Goal: Check status: Check status

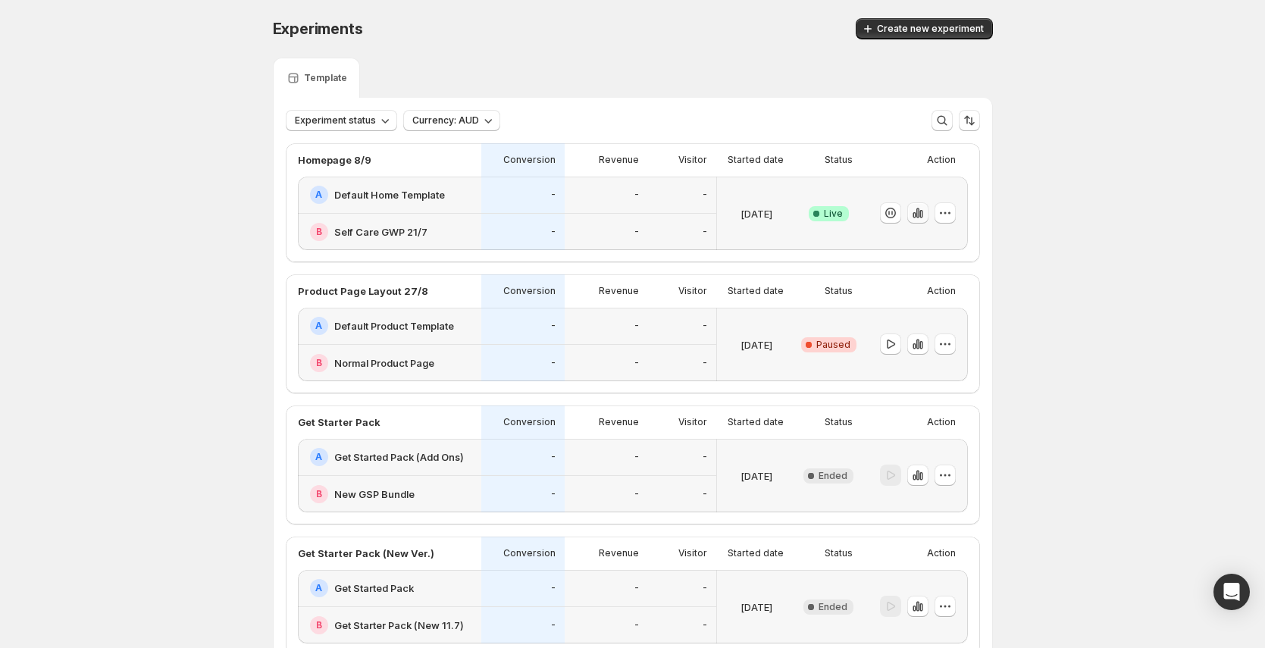
click at [925, 214] on icon "button" at bounding box center [917, 212] width 15 height 15
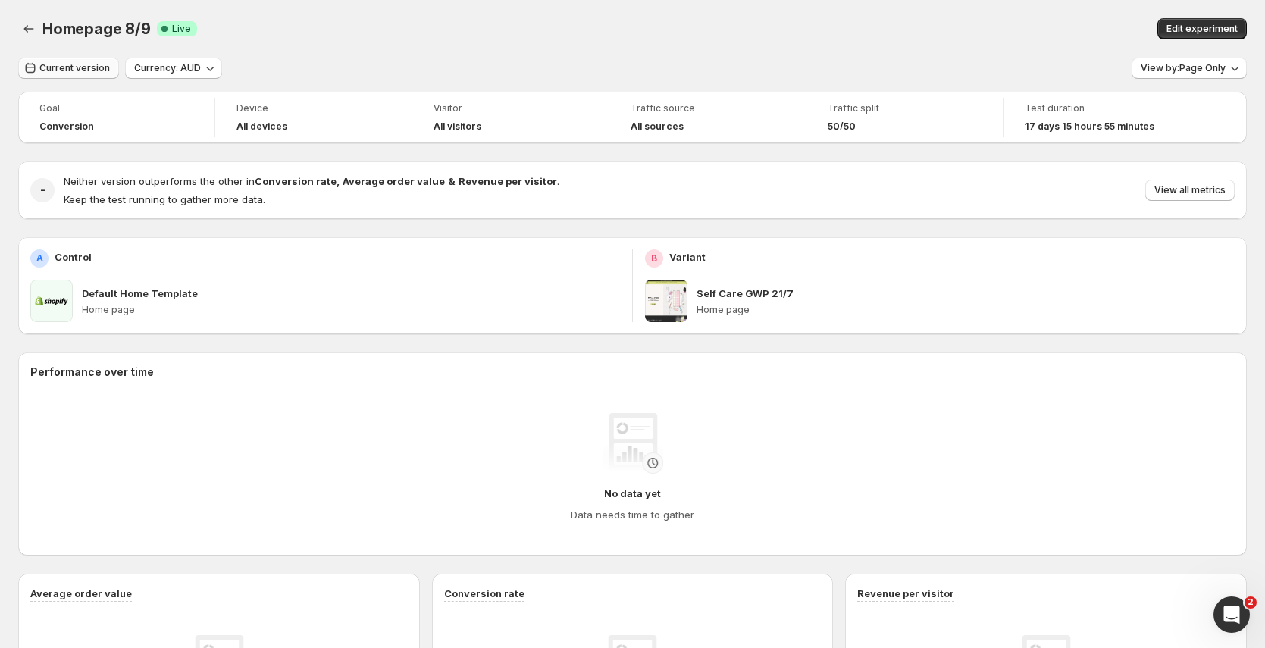
click at [82, 74] on span "Current version" at bounding box center [74, 68] width 70 height 12
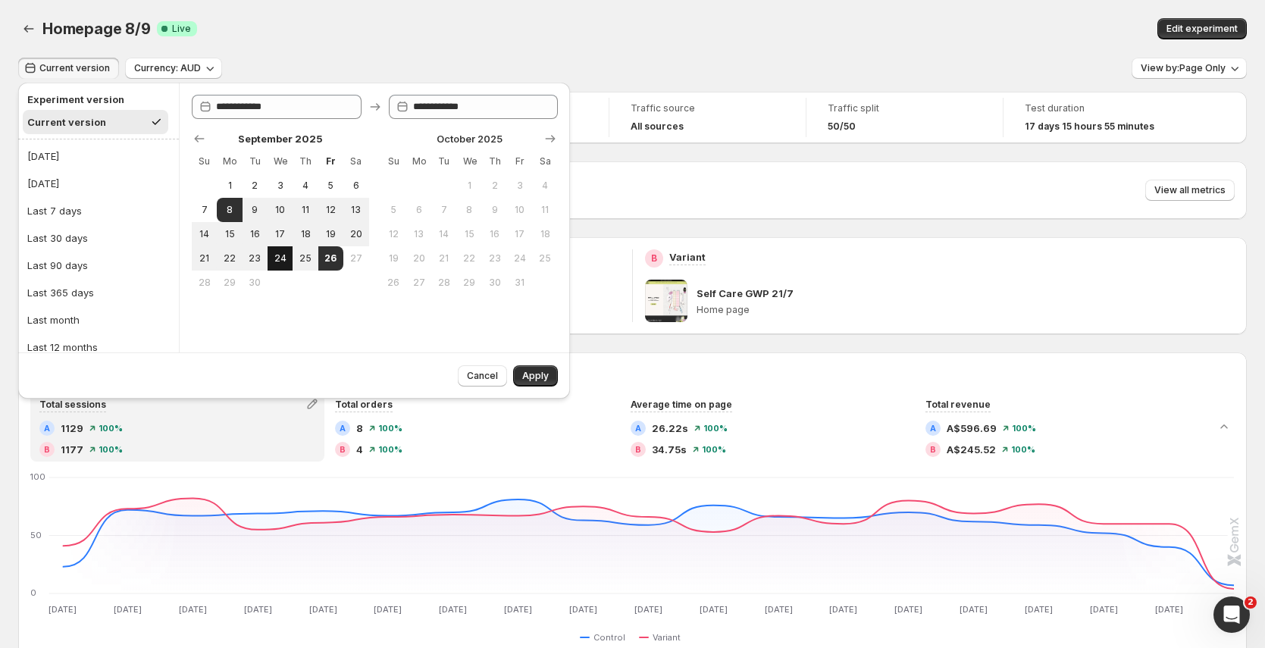
click at [280, 258] on span "24" at bounding box center [280, 258] width 13 height 12
type input "**********"
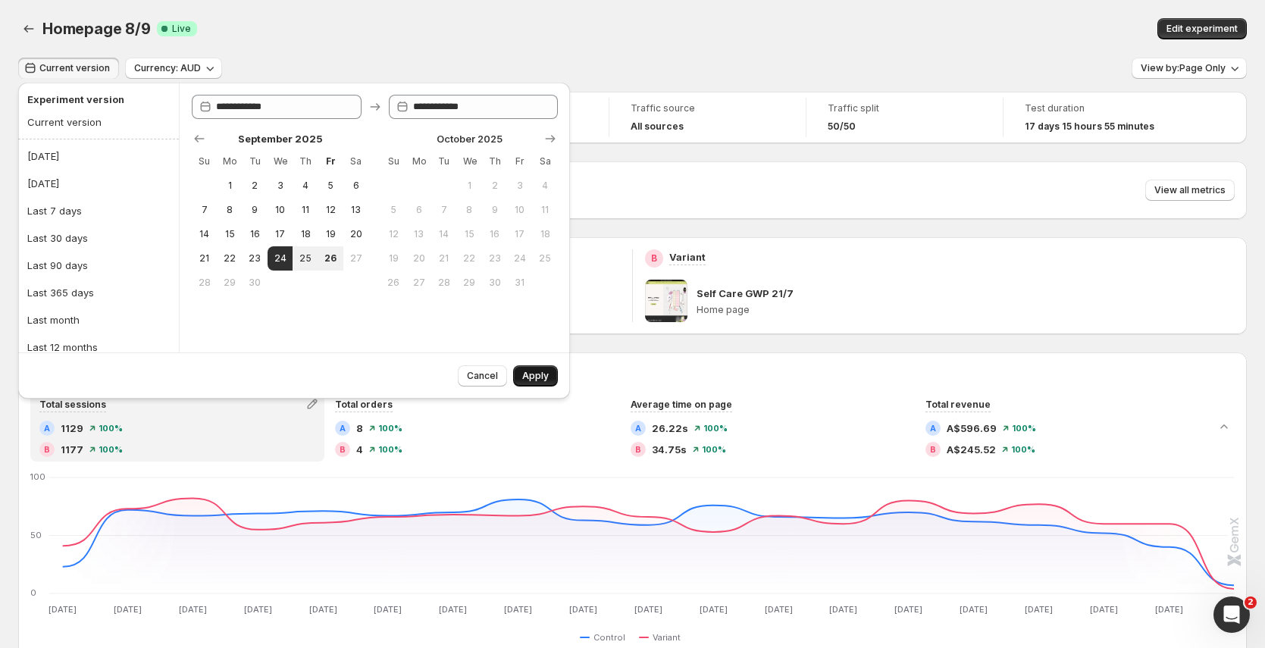
click at [534, 368] on button "Apply" at bounding box center [535, 375] width 45 height 21
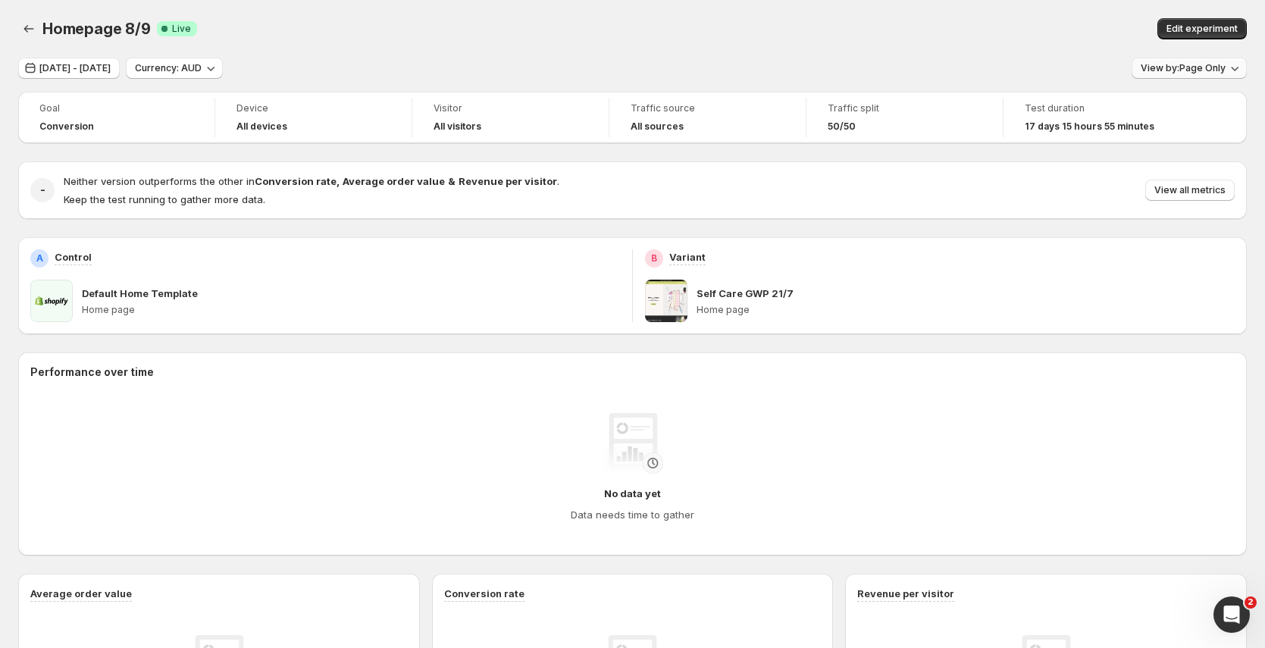
click at [1217, 62] on span "View by: Page Only" at bounding box center [1182, 68] width 85 height 12
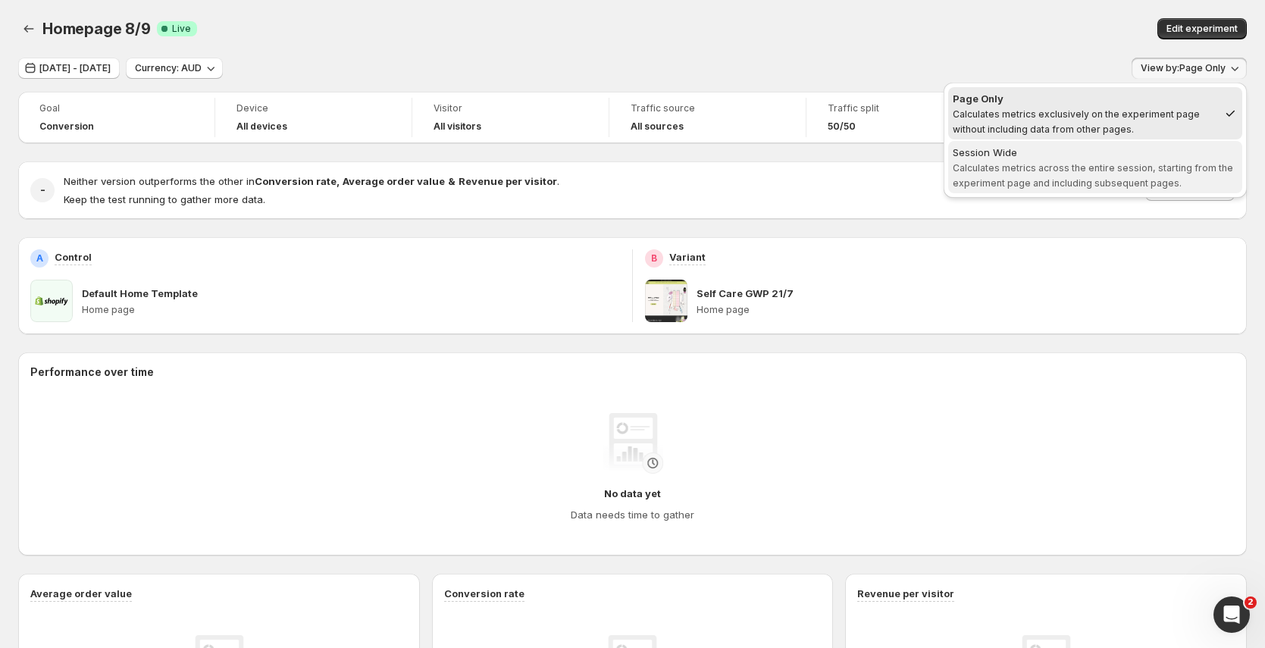
click at [1116, 186] on span "Calculates metrics across the entire session, starting from the experiment page…" at bounding box center [1093, 175] width 280 height 27
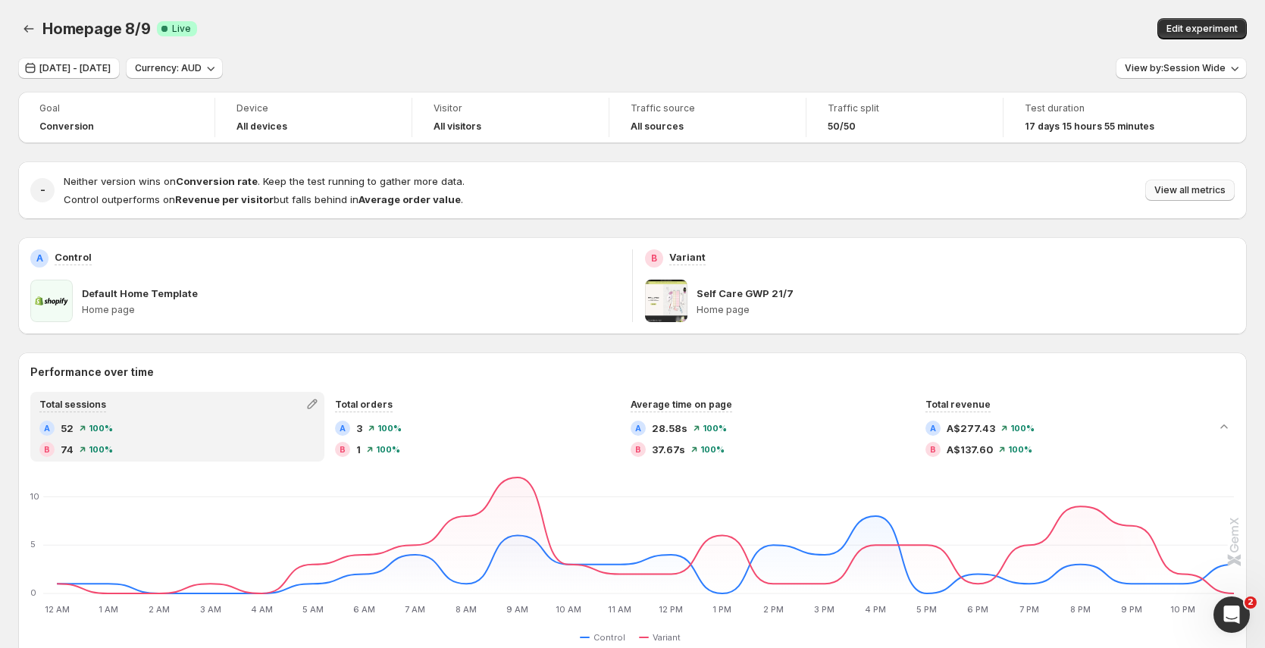
click at [1193, 193] on span "View all metrics" at bounding box center [1189, 190] width 71 height 12
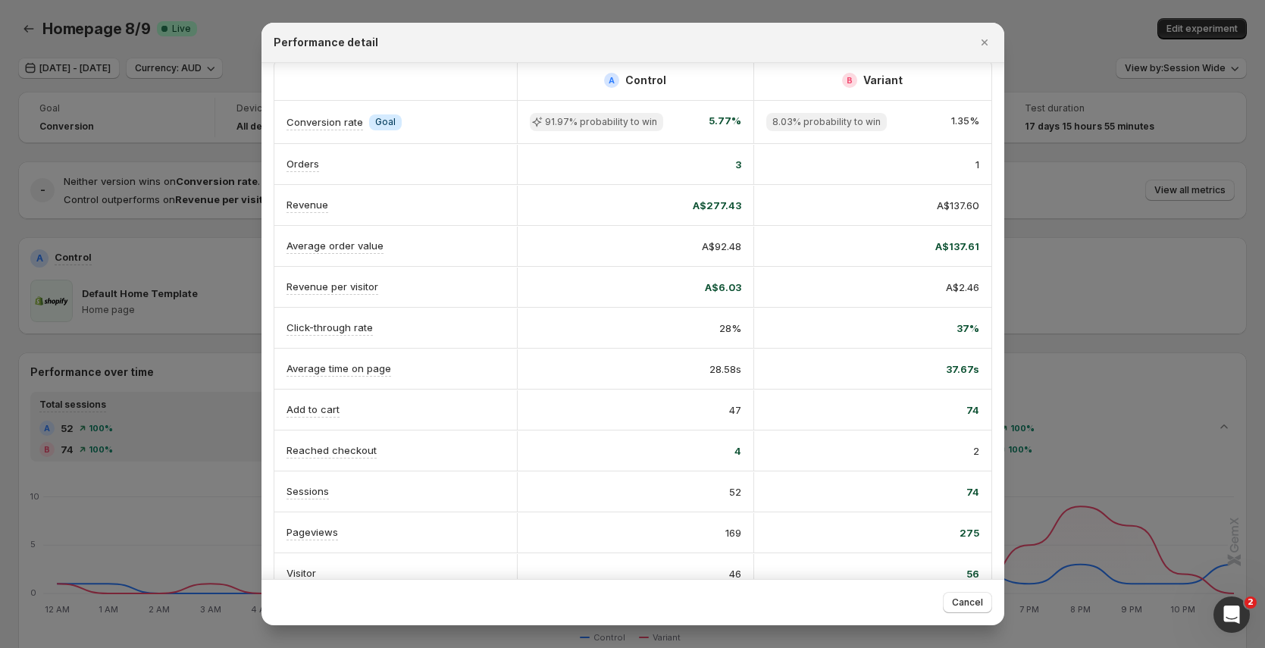
scroll to position [18, 0]
click at [1089, 78] on div at bounding box center [632, 324] width 1265 height 648
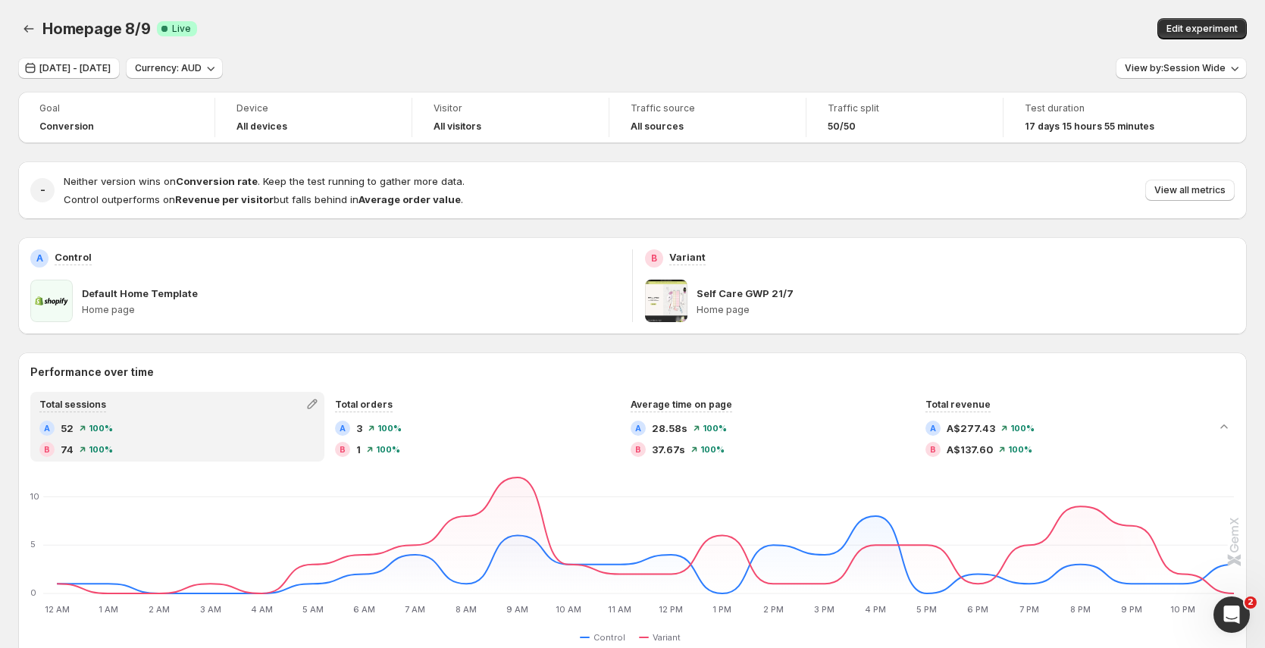
click at [1225, 202] on div "Neither version wins on Conversion rate . Keep the test running to gather more …" at bounding box center [649, 190] width 1171 height 33
click at [1218, 69] on span "View by: Session Wide" at bounding box center [1175, 68] width 101 height 12
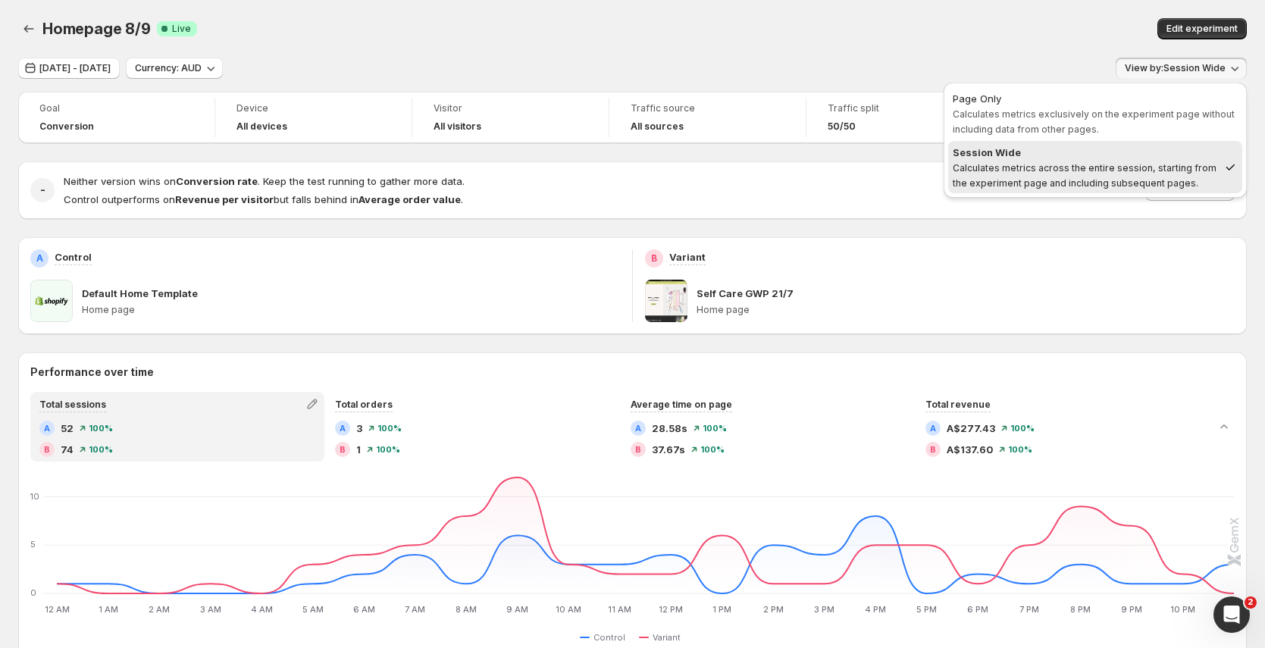
click at [409, 48] on div "Homepage 8/9. This page is ready Homepage 8/9 Success Complete Live Edit experi…" at bounding box center [632, 29] width 1228 height 58
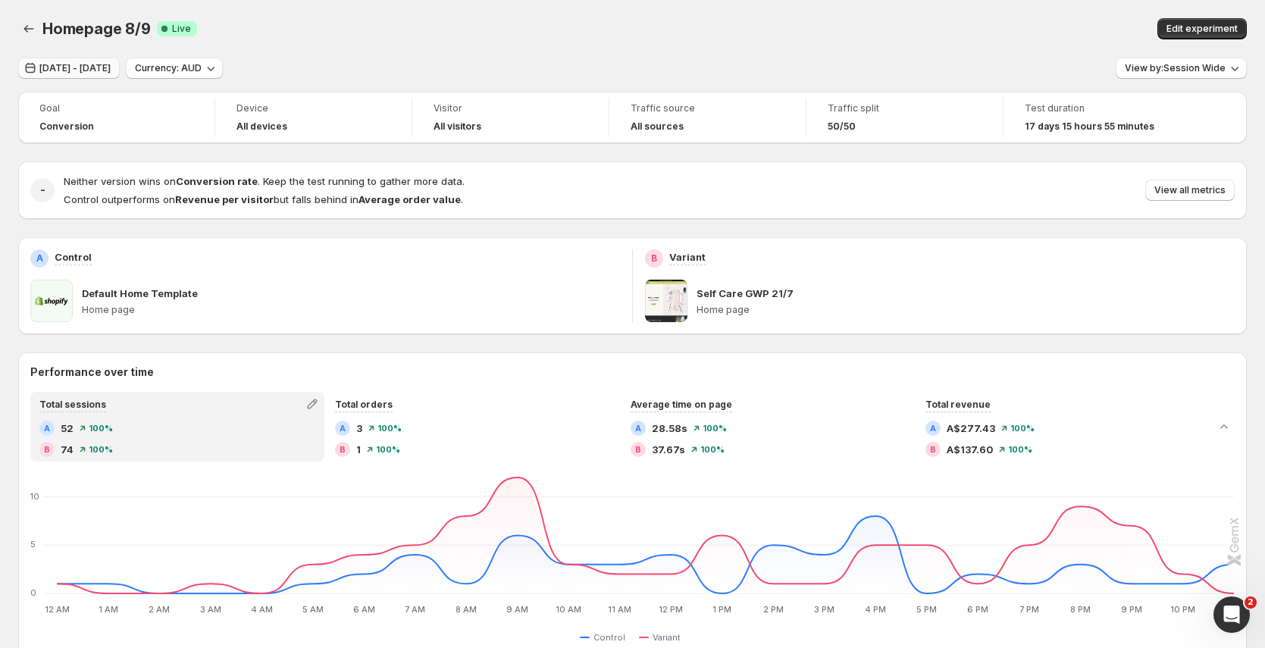
click at [106, 72] on span "[DATE] - [DATE]" at bounding box center [74, 68] width 71 height 12
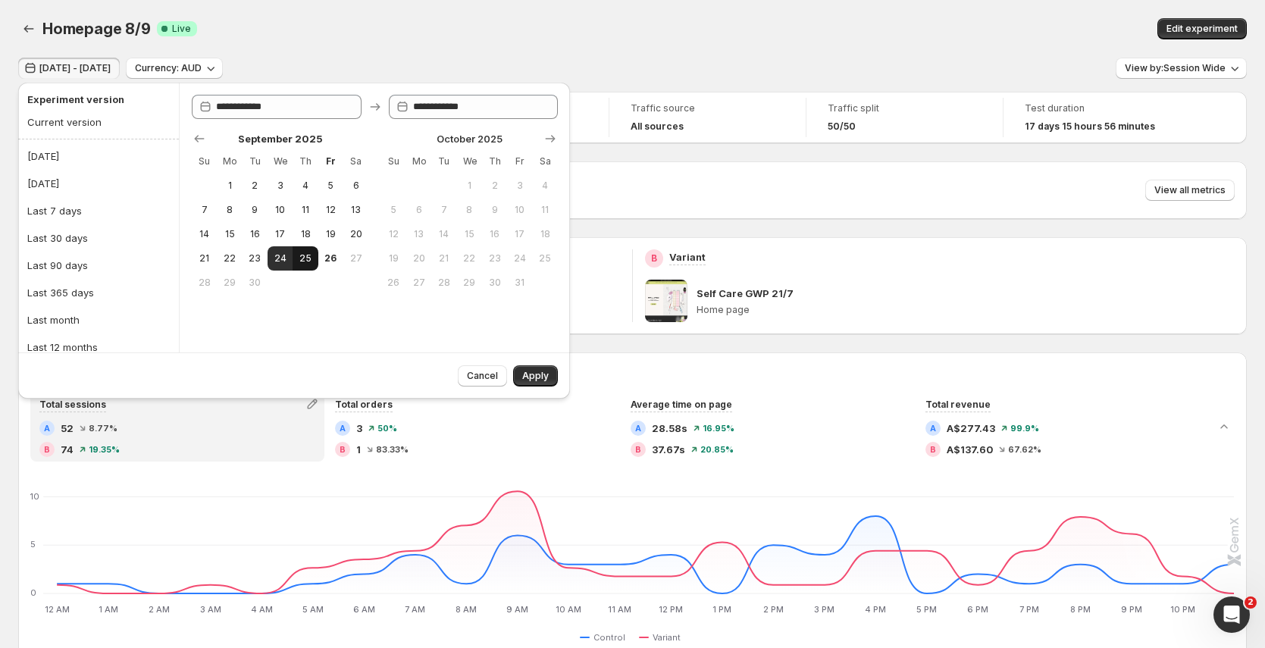
click at [314, 255] on button "25" at bounding box center [304, 258] width 25 height 24
type input "**********"
click at [314, 255] on button "25" at bounding box center [304, 258] width 25 height 24
type input "**********"
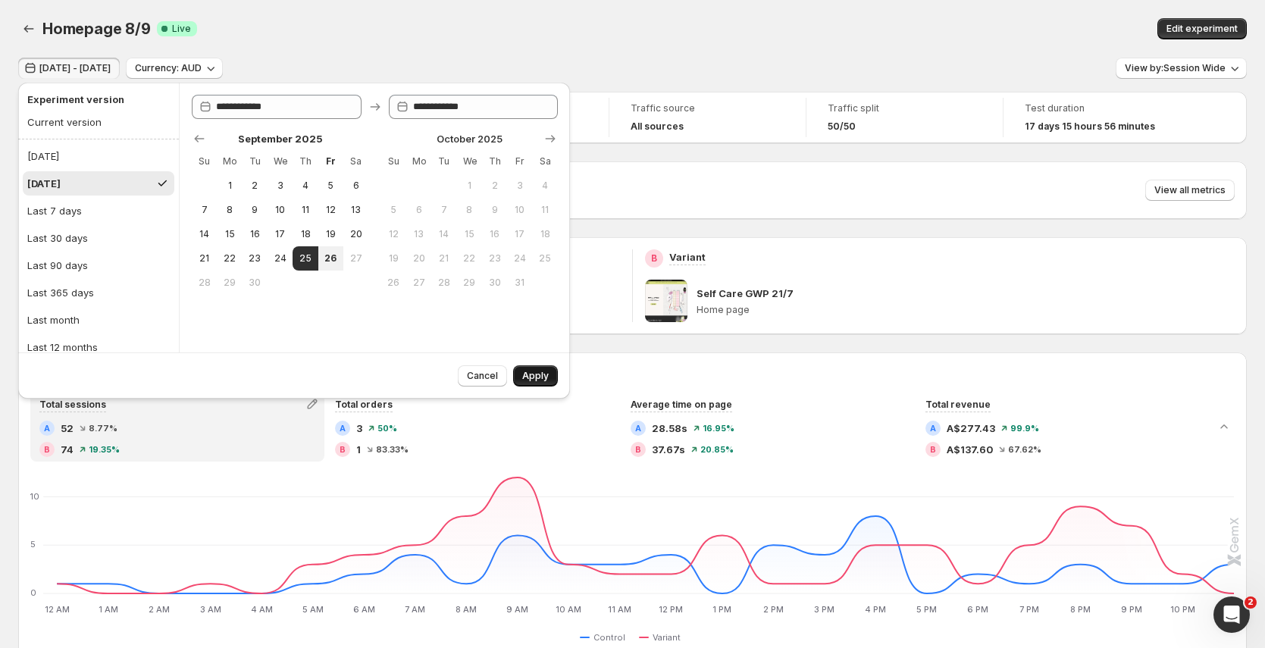
click at [539, 383] on button "Apply" at bounding box center [535, 375] width 45 height 21
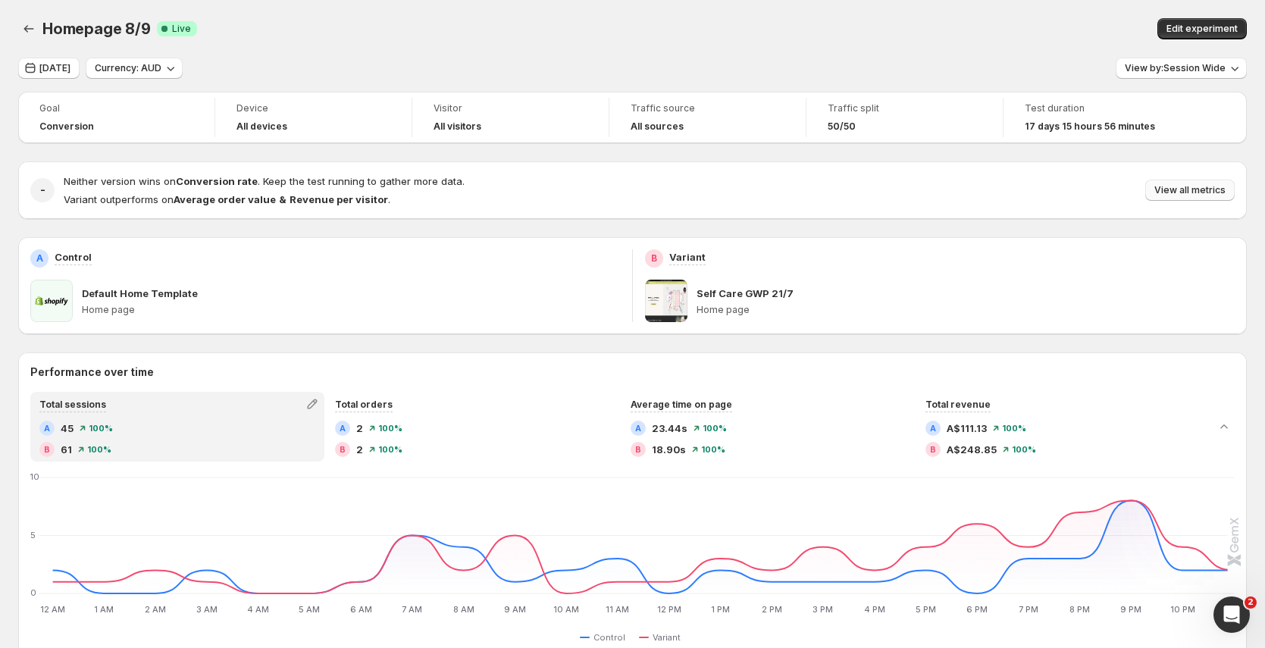
click at [1194, 191] on span "View all metrics" at bounding box center [1189, 190] width 71 height 12
